Goal: Transaction & Acquisition: Purchase product/service

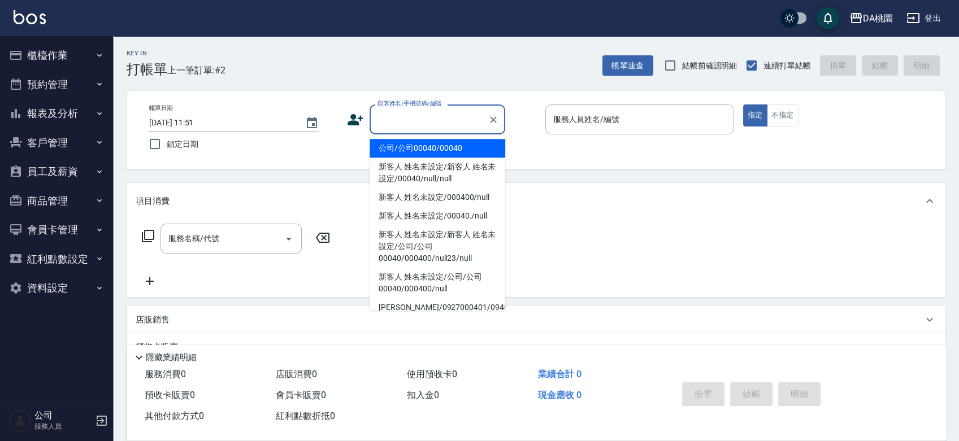
click at [442, 118] on input "顧客姓名/手機號碼/編號" at bounding box center [429, 120] width 109 height 20
click at [449, 150] on li "公司/公司00040/00040" at bounding box center [438, 148] width 136 height 19
type input "公司/公司00040/00040"
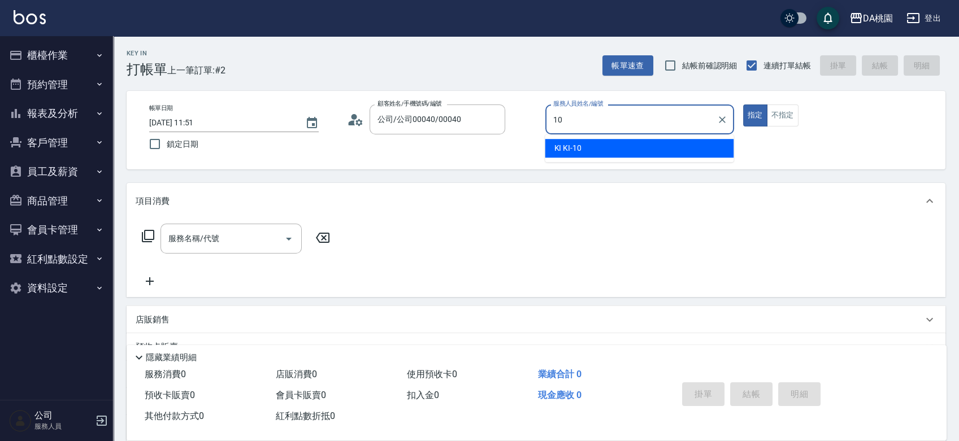
type input "KI KI -10"
type button "true"
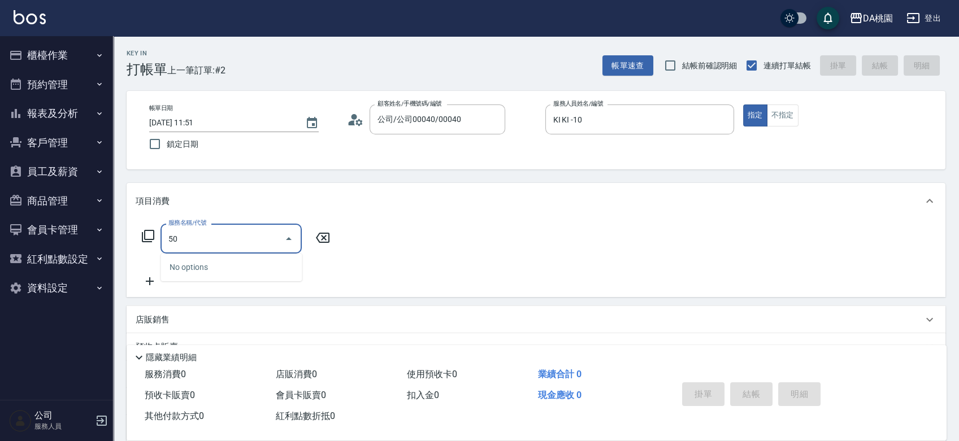
type input "500"
type input "20"
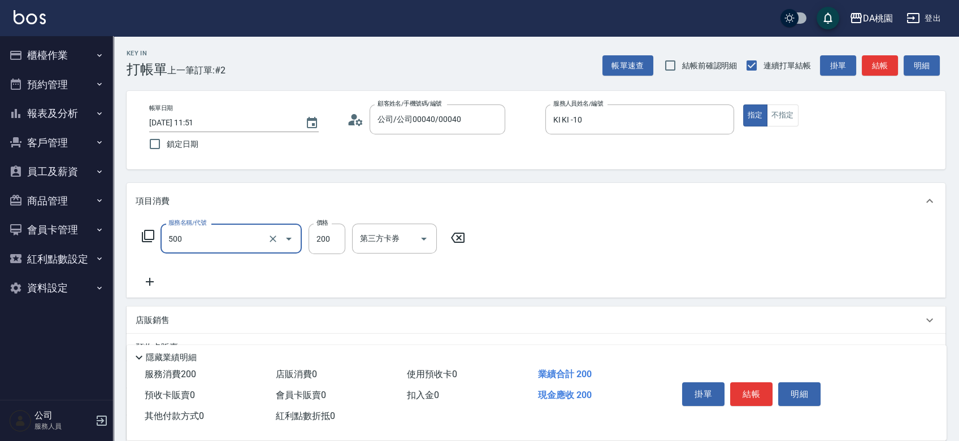
type input "洗髮(500)"
type input "0"
type input "25"
type input "20"
type input "250"
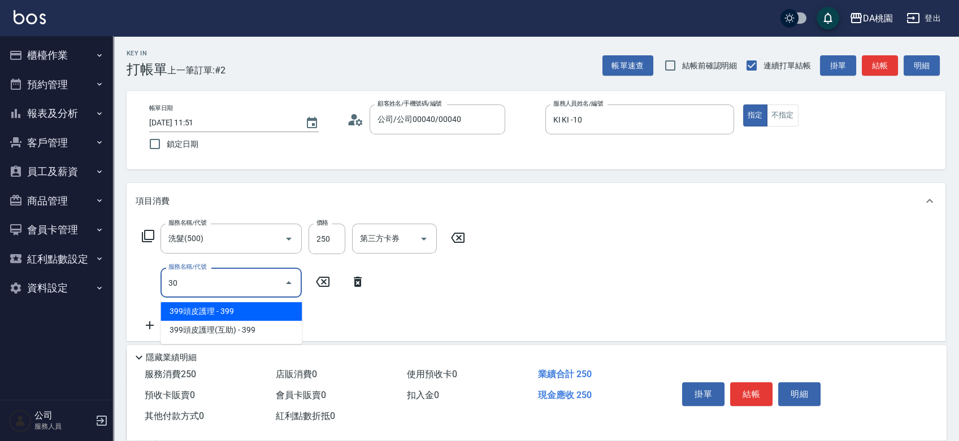
type input "303"
type input "50"
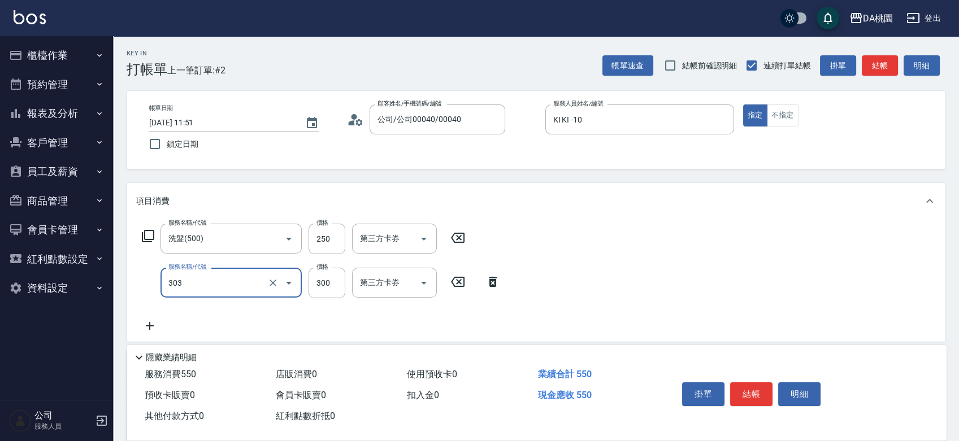
type input "A級剪髮(303)"
type input "4"
type input "20"
type input "40"
type input "60"
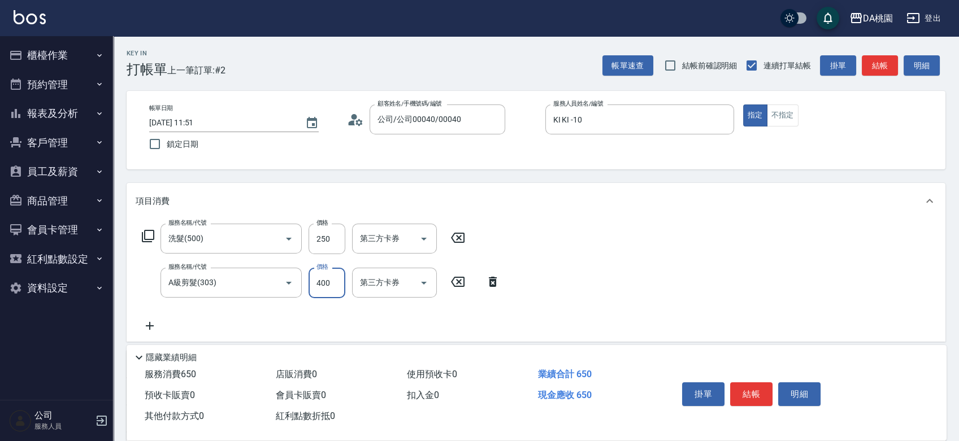
type input "400"
click at [758, 387] on button "結帳" at bounding box center [751, 395] width 42 height 24
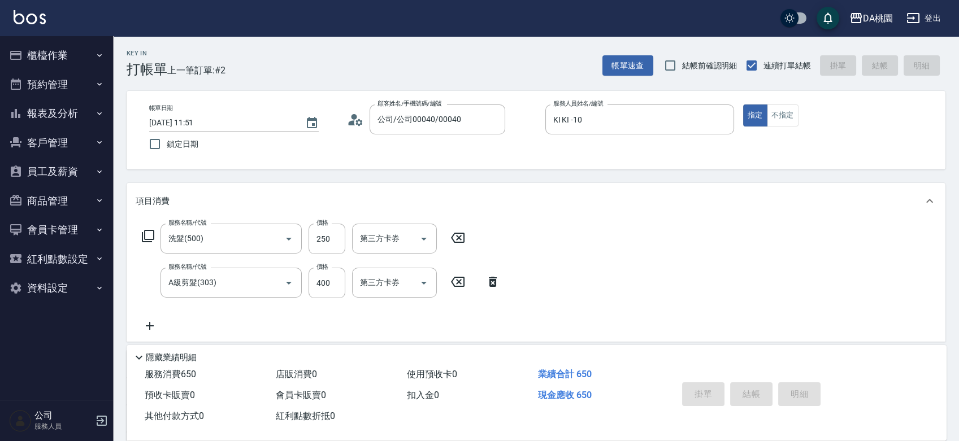
type input "[DATE] 14:52"
type input "0"
